Goal: Task Accomplishment & Management: Manage account settings

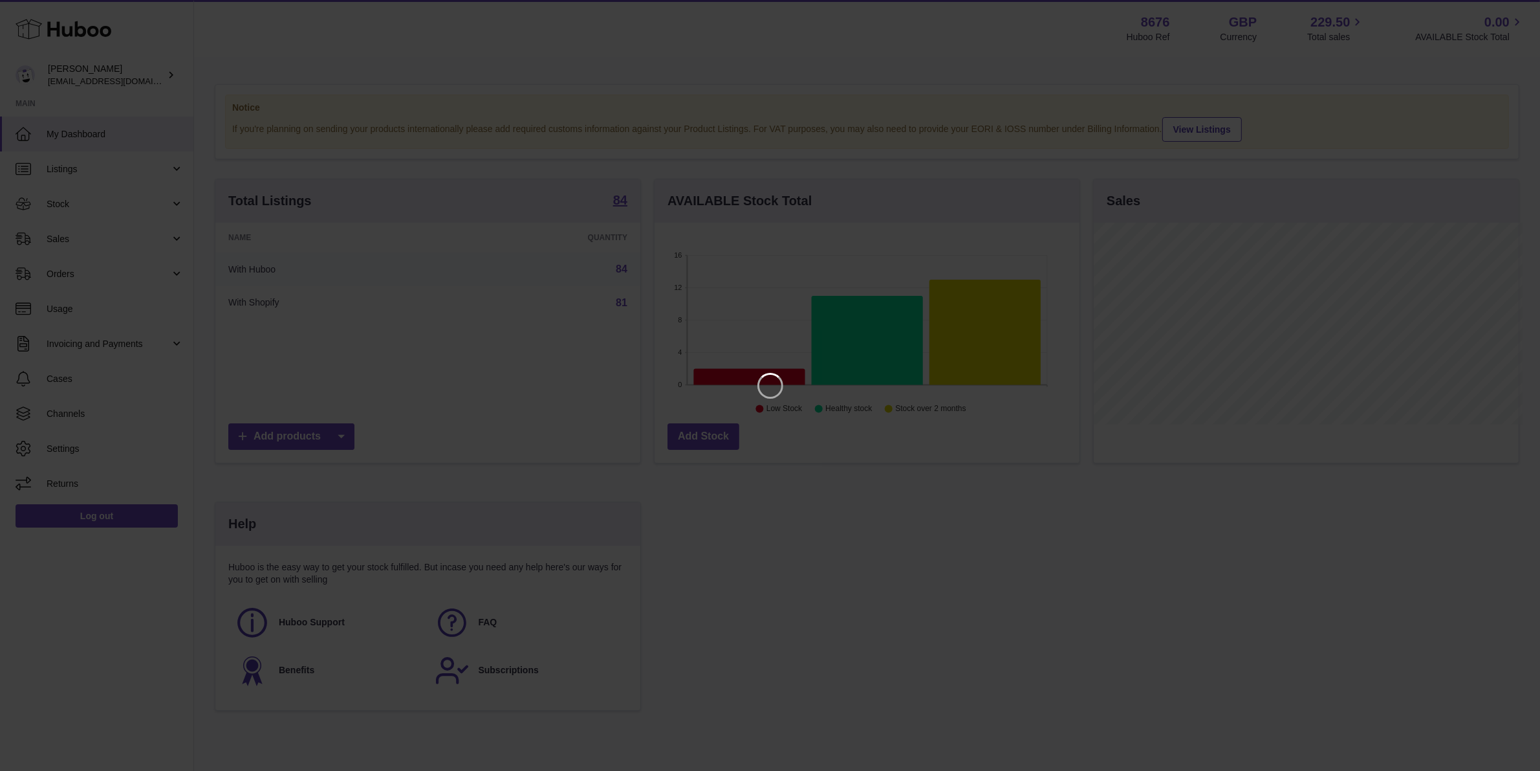
scroll to position [201, 429]
click at [1518, 8] on icon "Close" at bounding box center [1519, 12] width 16 height 16
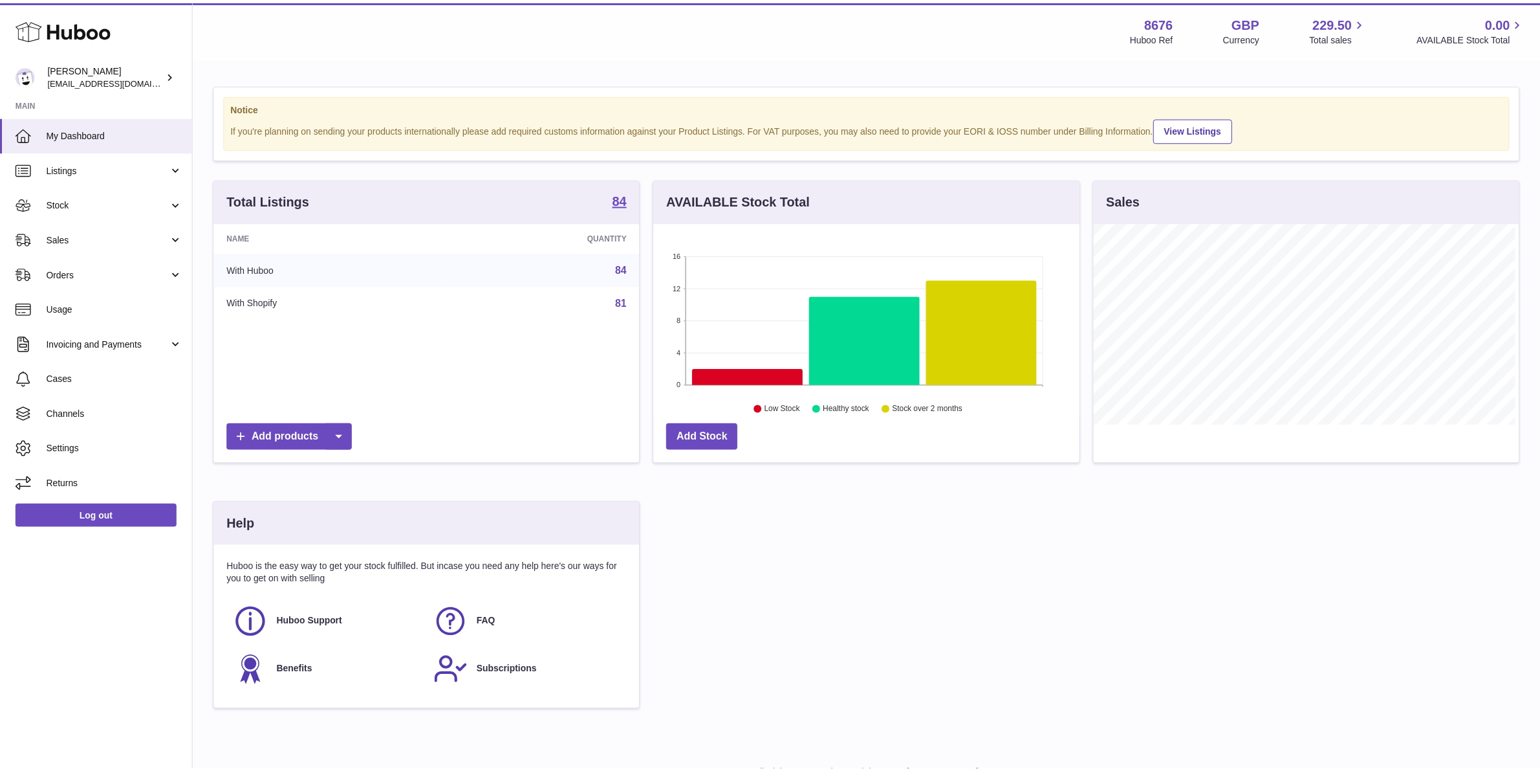
scroll to position [646790, 646568]
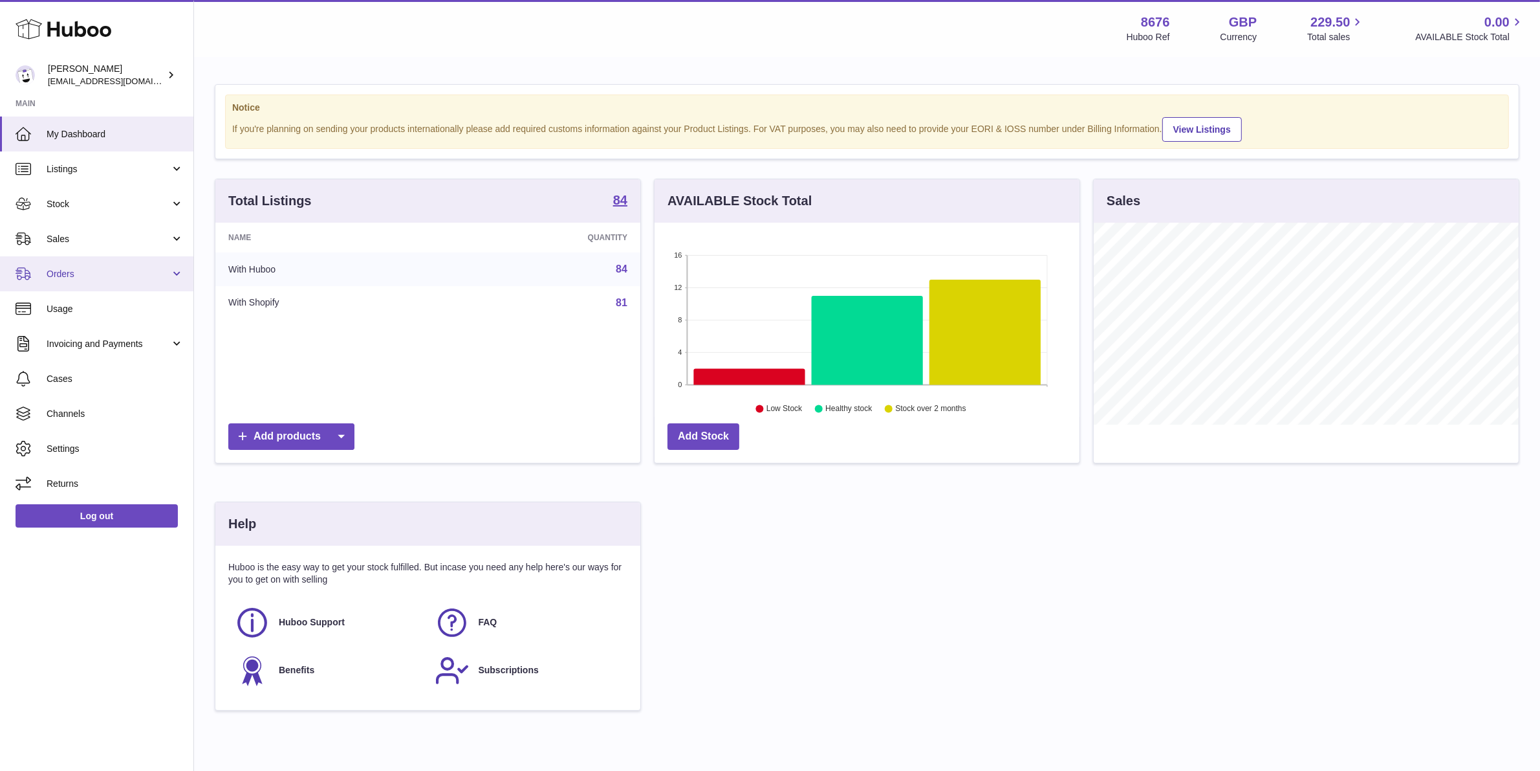
click at [107, 269] on span "Orders" at bounding box center [109, 274] width 124 height 12
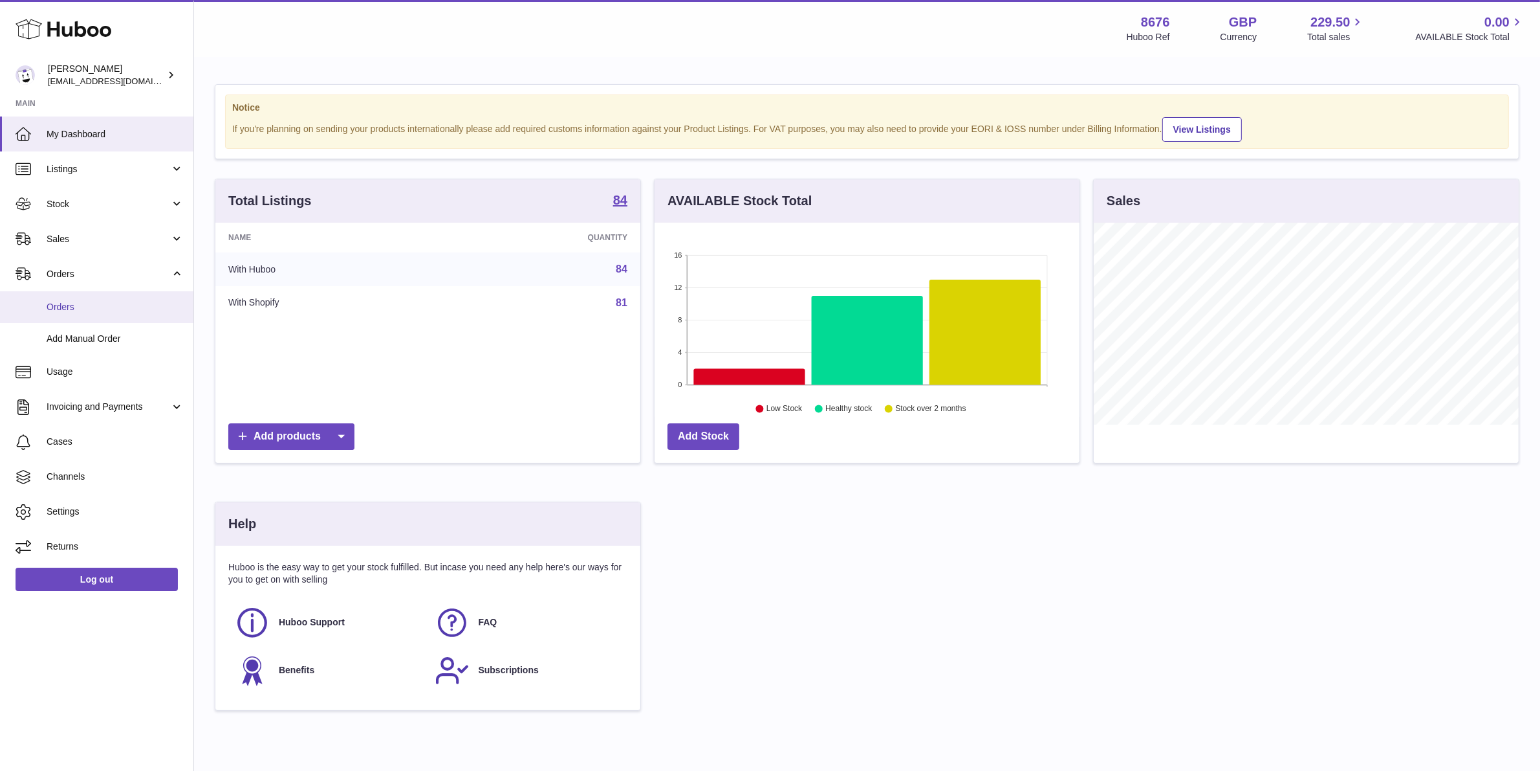
click at [98, 308] on span "Orders" at bounding box center [115, 307] width 137 height 12
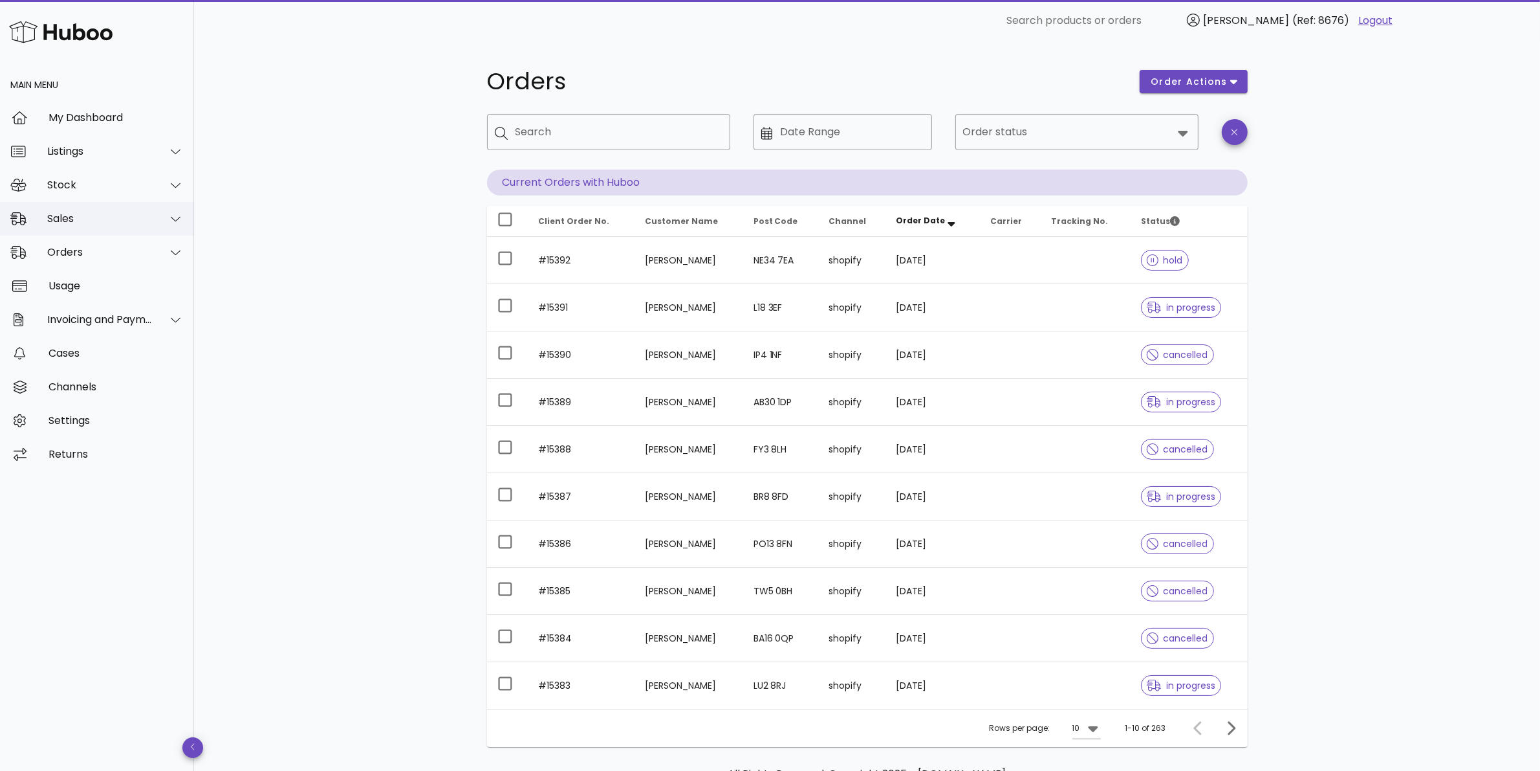
click at [88, 224] on div "Sales" at bounding box center [99, 218] width 105 height 12
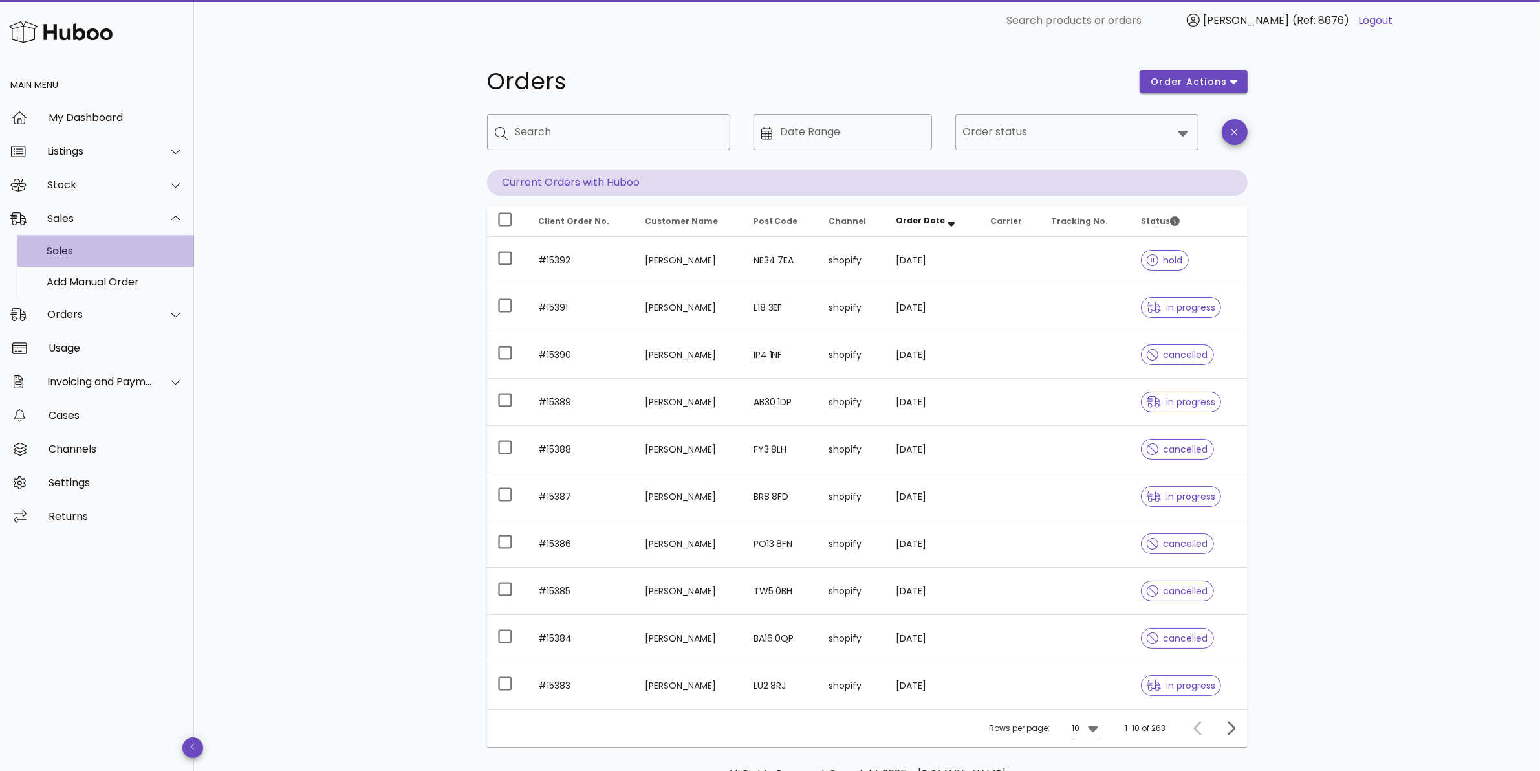
click at [92, 256] on div "Sales" at bounding box center [115, 251] width 137 height 12
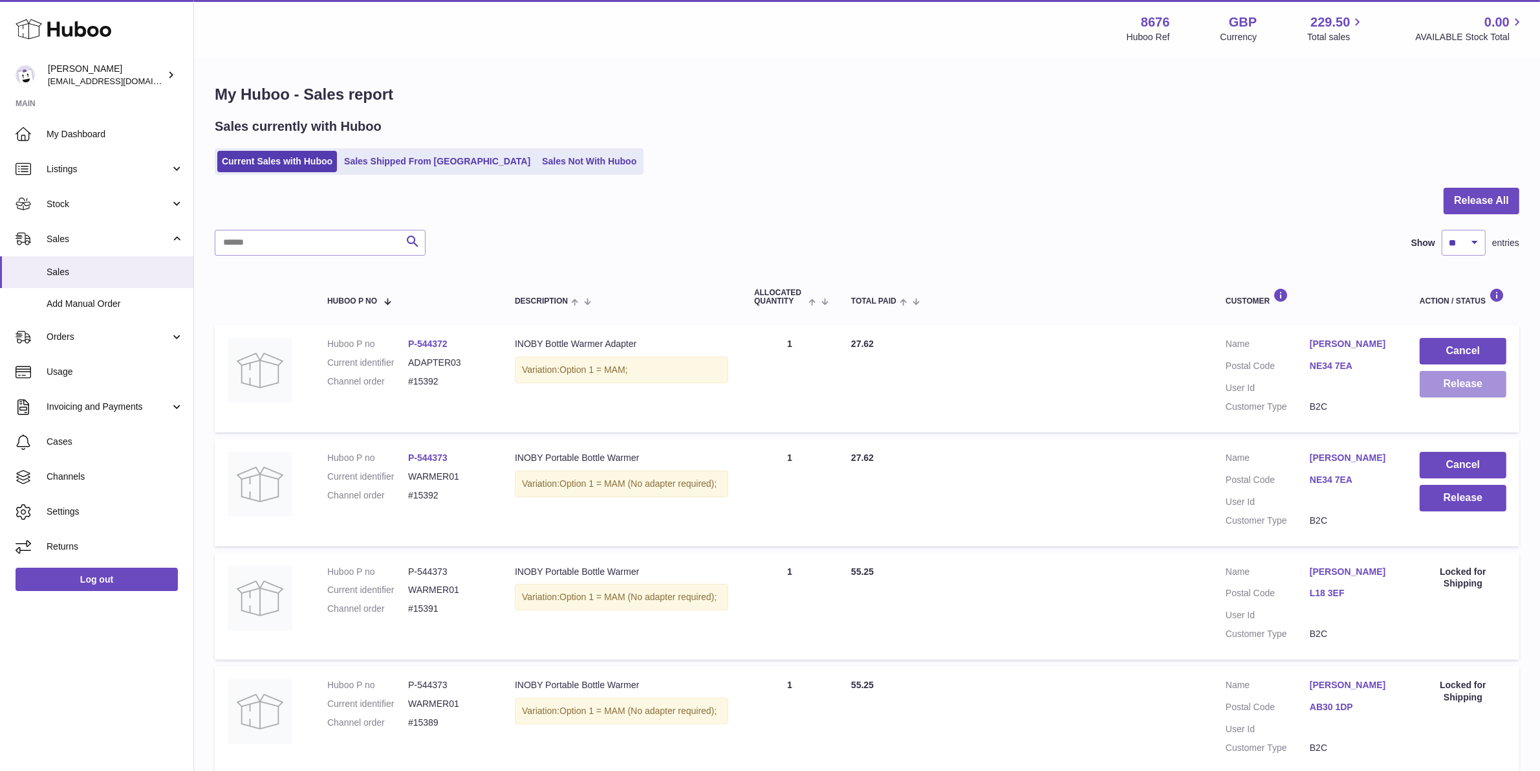
click at [1489, 391] on button "Release" at bounding box center [1463, 384] width 87 height 27
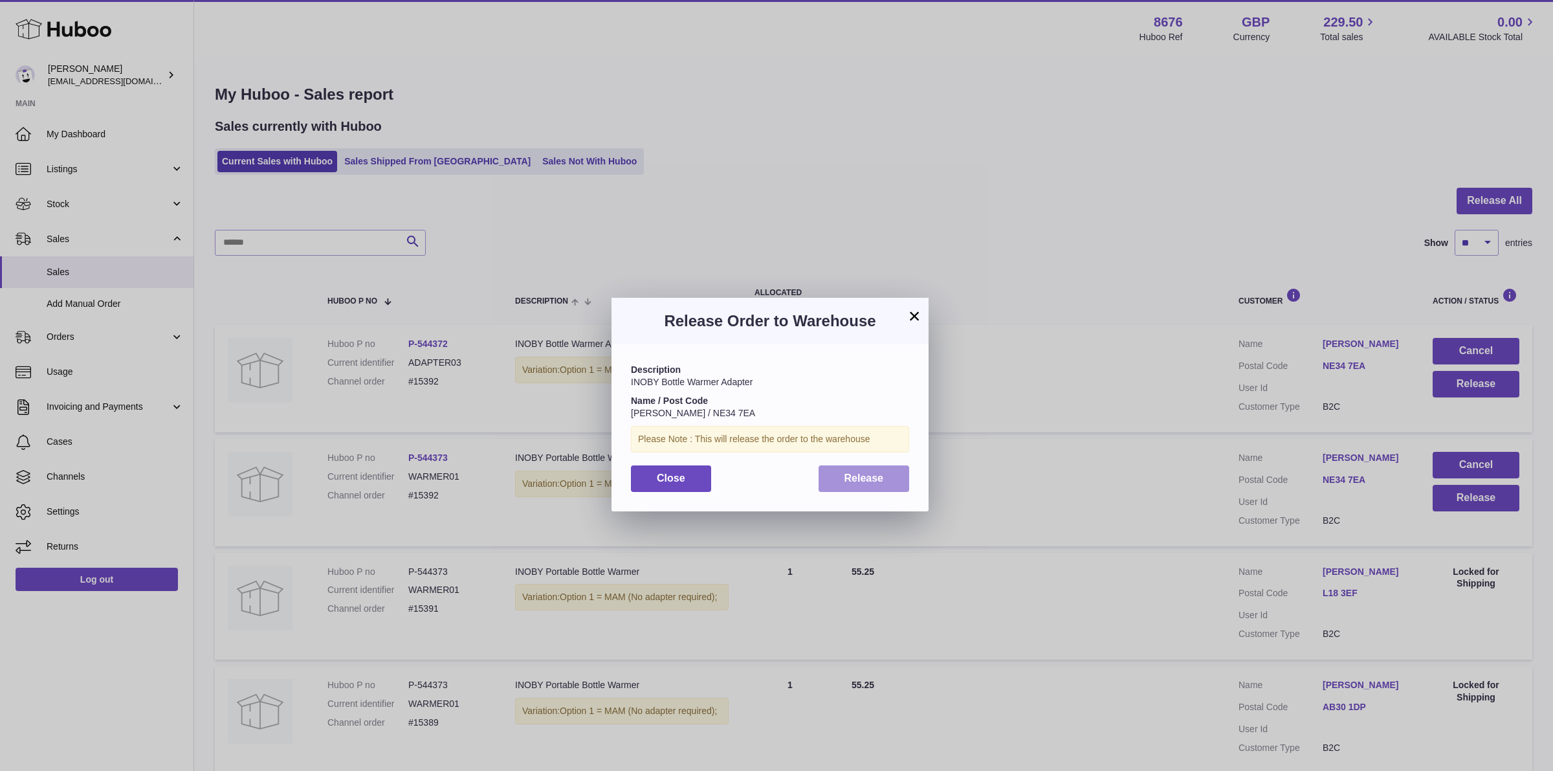
click at [829, 473] on button "Release" at bounding box center [863, 478] width 91 height 27
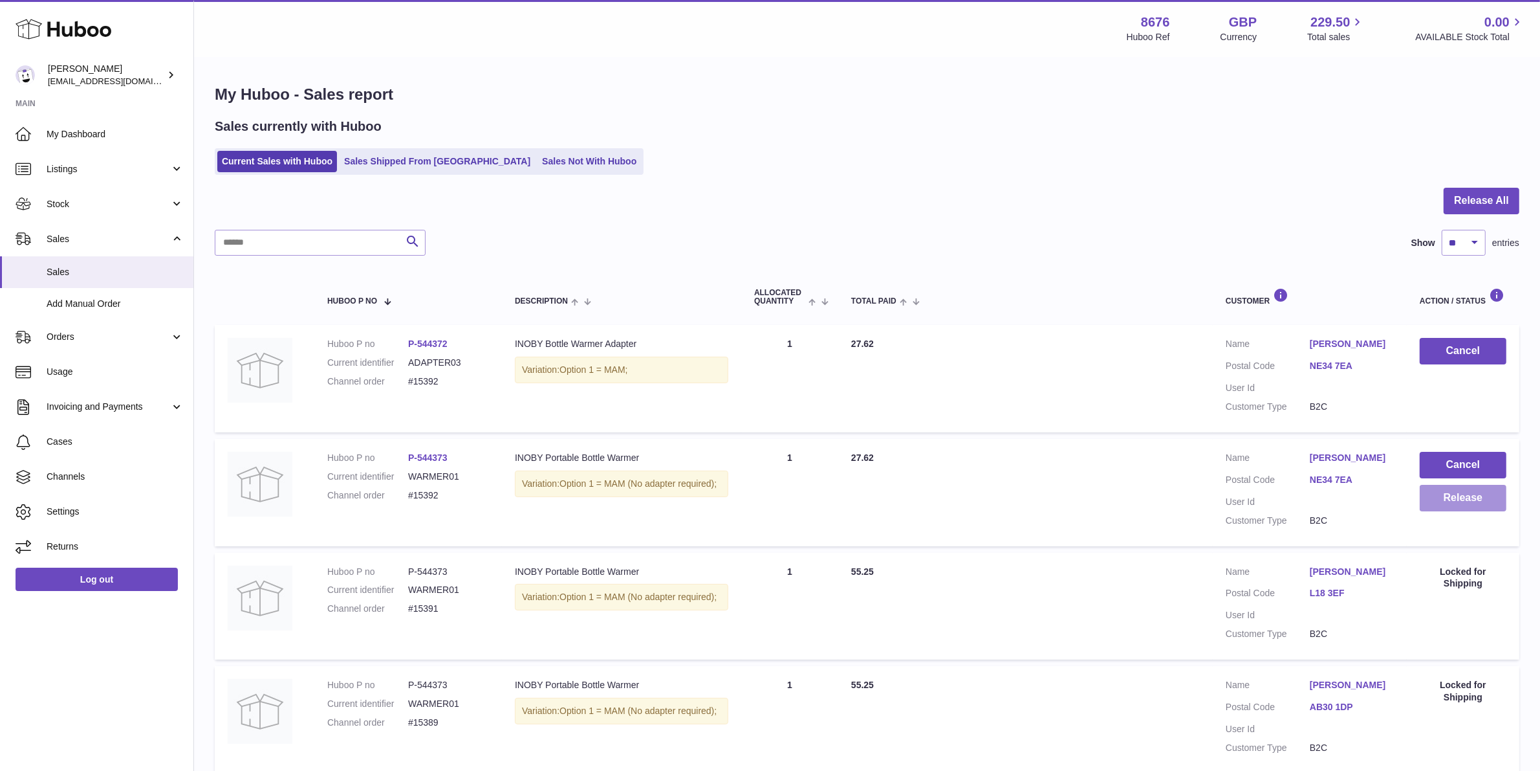
click at [1456, 505] on button "Release" at bounding box center [1463, 498] width 87 height 27
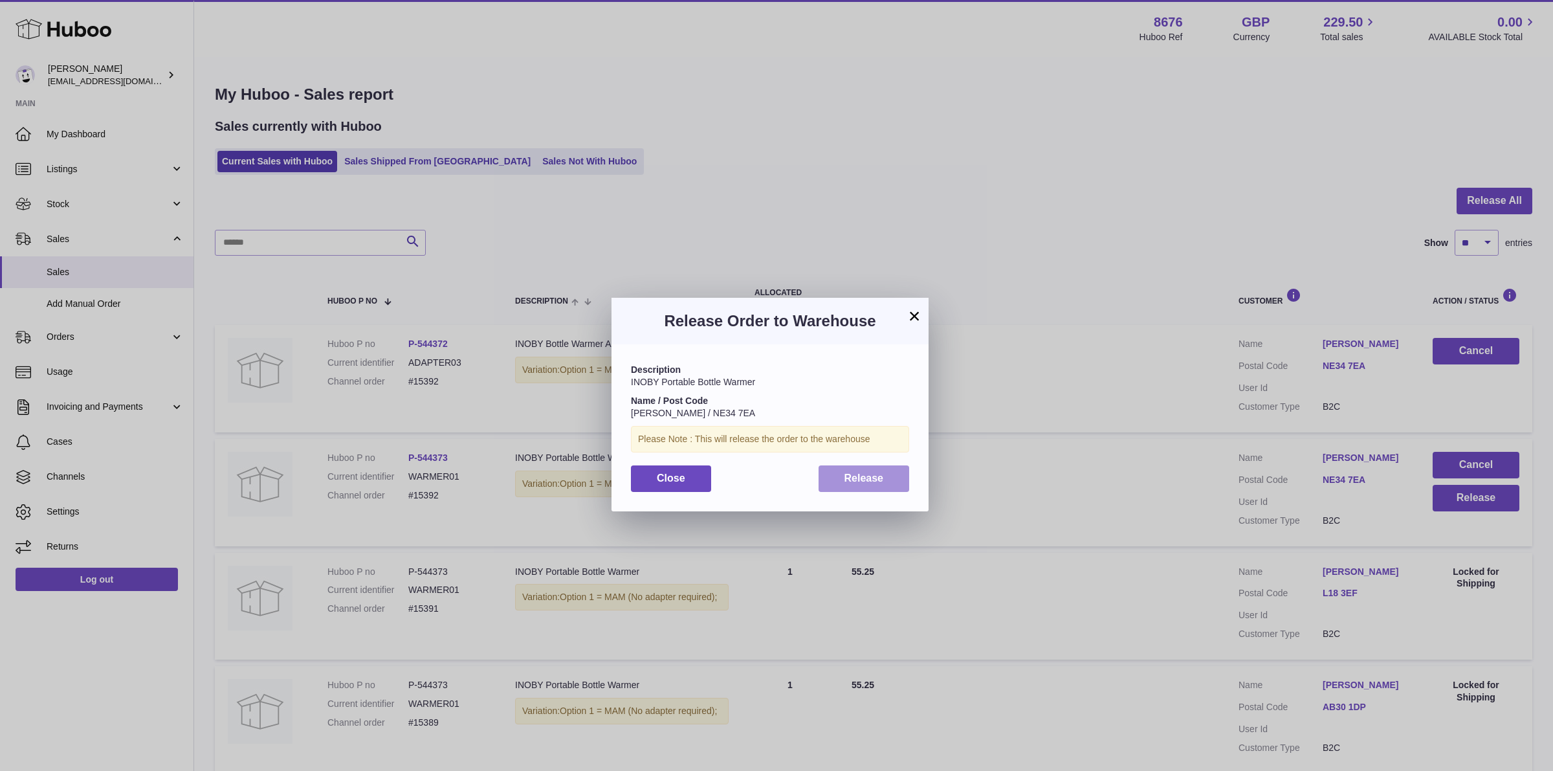
click at [866, 479] on span "Release" at bounding box center [863, 477] width 39 height 11
